Goal: Task Accomplishment & Management: Manage account settings

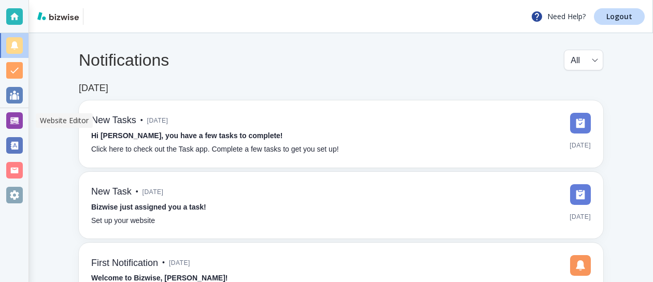
click at [15, 117] on div at bounding box center [14, 120] width 17 height 17
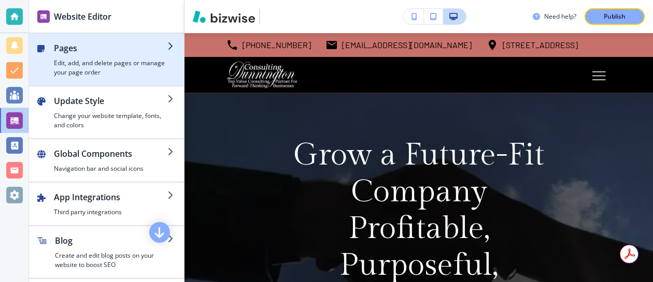
click at [120, 65] on h4 "Edit, add, and delete pages or manage your page order" at bounding box center [111, 68] width 114 height 19
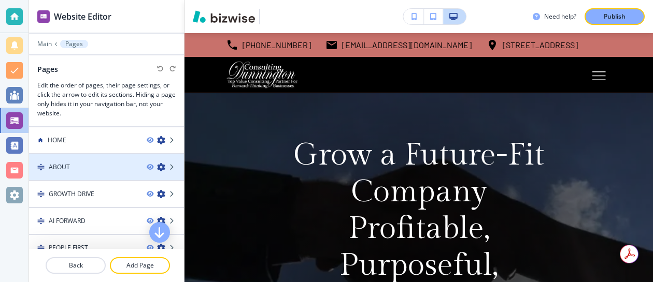
click at [69, 162] on div at bounding box center [106, 158] width 155 height 8
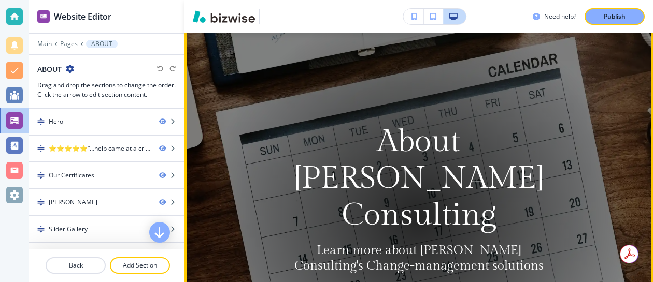
scroll to position [24, 0]
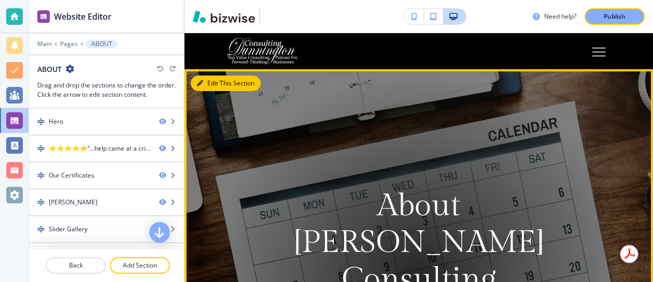
click at [208, 83] on button "Edit This Section" at bounding box center [226, 84] width 70 height 16
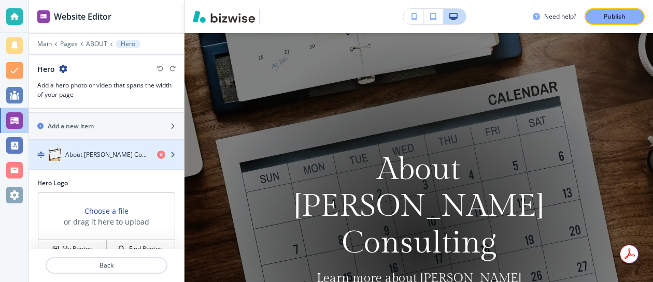
scroll to position [13, 0]
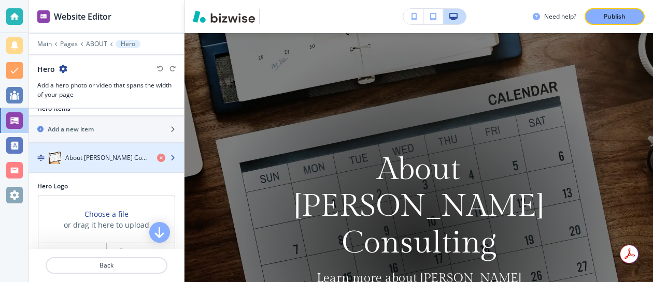
click at [139, 163] on div "About [PERSON_NAME] Consulting" at bounding box center [89, 158] width 120 height 12
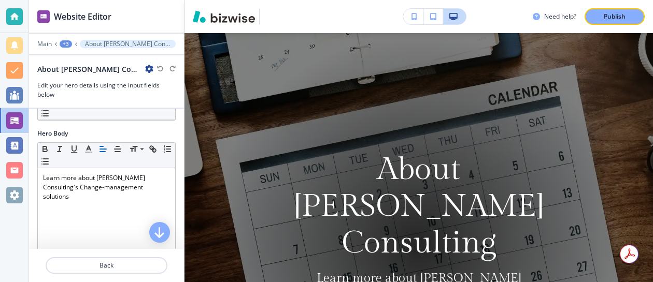
scroll to position [249, 0]
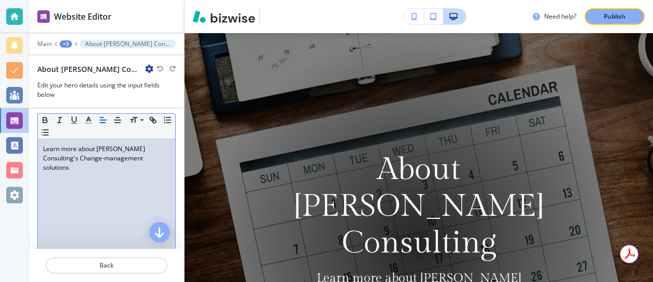
click at [101, 150] on p "Learn more about [PERSON_NAME] Consulting's Change-management solutions" at bounding box center [106, 159] width 127 height 28
click at [134, 161] on p "Learn more about [PERSON_NAME] Consulting's Change-management solutions" at bounding box center [106, 159] width 127 height 28
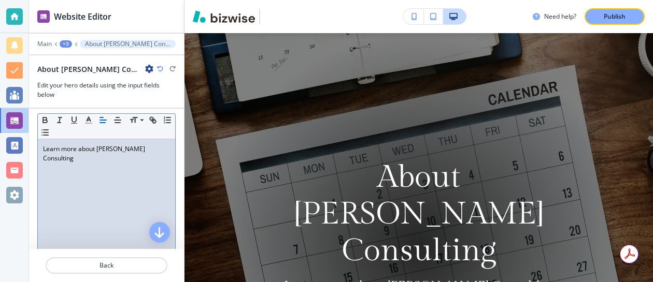
click at [150, 185] on div "Learn more about [PERSON_NAME] Consulting" at bounding box center [106, 206] width 137 height 135
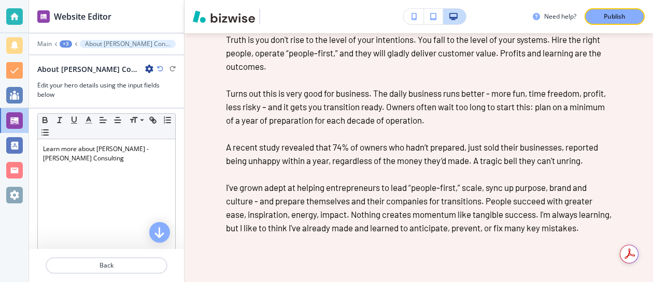
scroll to position [2114, 0]
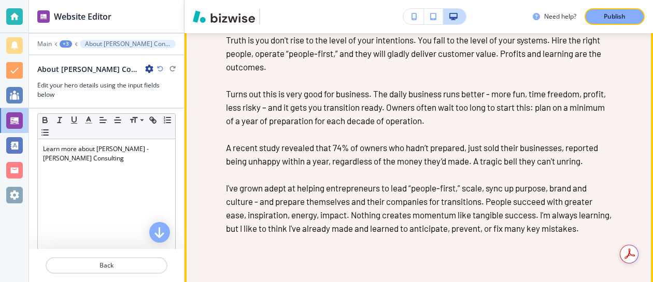
click at [606, 103] on p "Turns out this is very good for business. The daily business runs better - more…" at bounding box center [419, 107] width 386 height 40
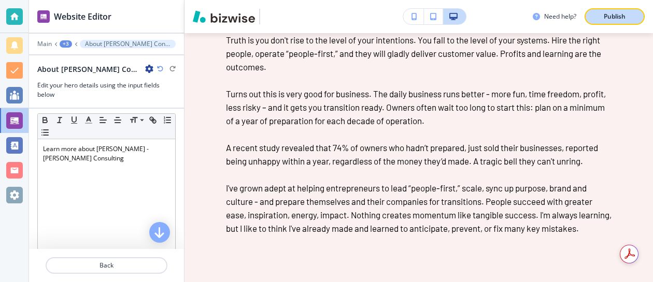
click at [609, 16] on p "Publish" at bounding box center [615, 16] width 22 height 9
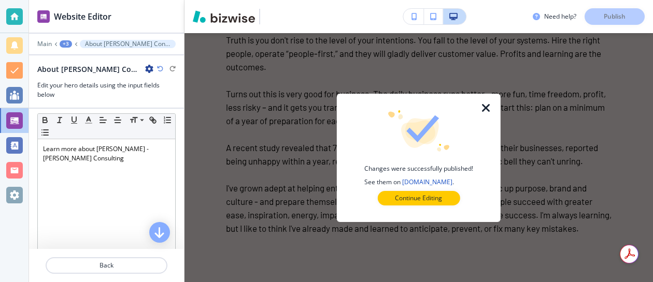
click at [486, 107] on icon "button" at bounding box center [486, 108] width 12 height 12
